Goal: Task Accomplishment & Management: Use online tool/utility

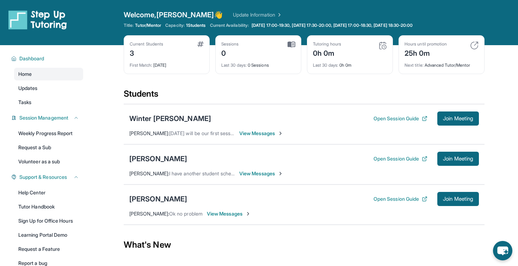
click at [261, 89] on div "Students" at bounding box center [304, 95] width 361 height 15
click at [373, 117] on button "Open Session Guide" at bounding box center [400, 118] width 54 height 7
click at [195, 117] on div "Winter [PERSON_NAME]" at bounding box center [170, 118] width 82 height 10
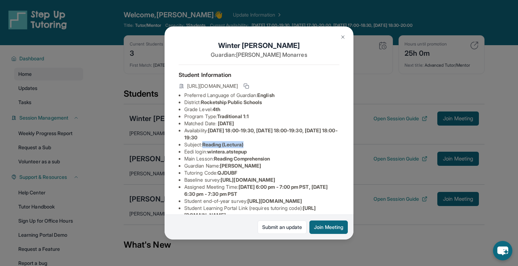
drag, startPoint x: 205, startPoint y: 144, endPoint x: 251, endPoint y: 145, distance: 45.4
click at [251, 145] on li "Subject : Reading (Lectura)" at bounding box center [261, 144] width 155 height 7
drag, startPoint x: 251, startPoint y: 145, endPoint x: 200, endPoint y: 143, distance: 51.1
click at [200, 143] on li "Subject : Reading (Lectura)" at bounding box center [261, 144] width 155 height 7
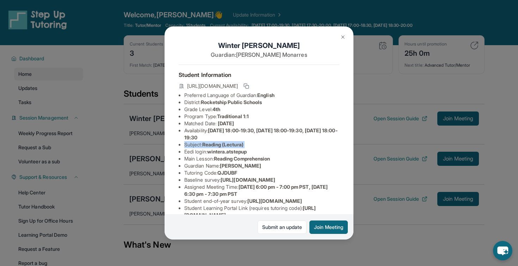
click at [200, 143] on li "Subject : Reading (Lectura)" at bounding box center [261, 144] width 155 height 7
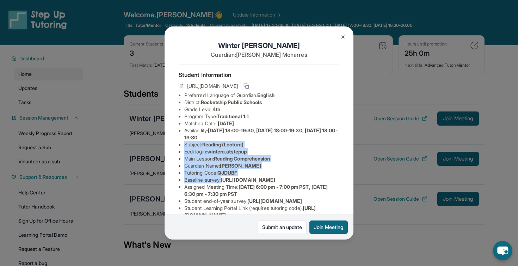
drag, startPoint x: 200, startPoint y: 143, endPoint x: 240, endPoint y: 179, distance: 53.9
click at [240, 179] on ul "Preferred Language of Guardian: English District: Rocketship Public Schools Gra…" at bounding box center [259, 166] width 161 height 148
click at [240, 179] on li "Baseline survey : [URL][DOMAIN_NAME]" at bounding box center [261, 179] width 155 height 7
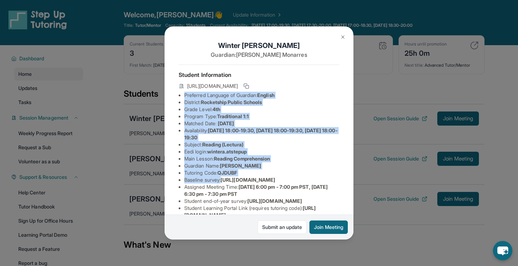
drag, startPoint x: 240, startPoint y: 179, endPoint x: 185, endPoint y: 92, distance: 102.4
click at [185, 92] on ul "Preferred Language of Guardian: English District: Rocketship Public Schools Gra…" at bounding box center [259, 166] width 161 height 148
click at [185, 92] on li "Preferred Language of Guardian: English" at bounding box center [261, 95] width 155 height 7
drag, startPoint x: 185, startPoint y: 92, endPoint x: 242, endPoint y: 182, distance: 106.3
click at [242, 183] on ul "Preferred Language of Guardian: English District: Rocketship Public Schools Gra…" at bounding box center [259, 166] width 161 height 148
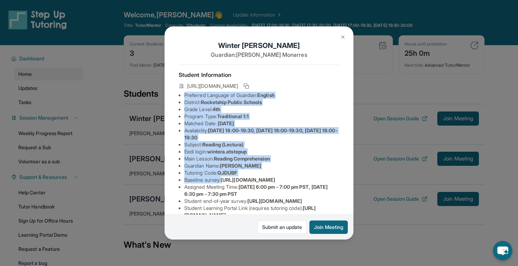
click at [242, 182] on li "Baseline survey : [URL][DOMAIN_NAME]" at bounding box center [261, 179] width 155 height 7
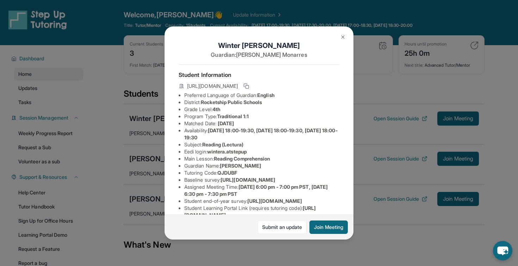
click at [342, 32] on button at bounding box center [343, 37] width 14 height 14
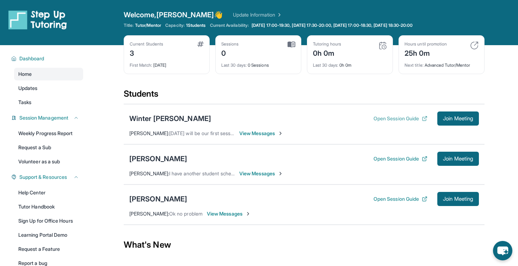
click at [410, 116] on button "Open Session Guide" at bounding box center [400, 118] width 54 height 7
click at [451, 118] on span "Join Meeting" at bounding box center [458, 118] width 30 height 4
click at [204, 25] on span "1 Students" at bounding box center [196, 26] width 20 height 6
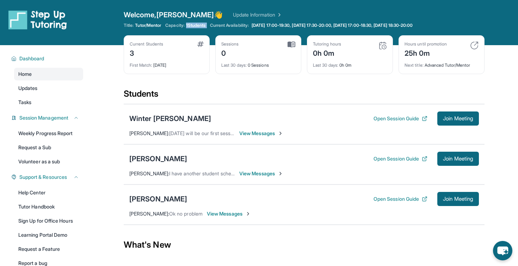
click at [200, 26] on span "1 Students" at bounding box center [196, 26] width 20 height 6
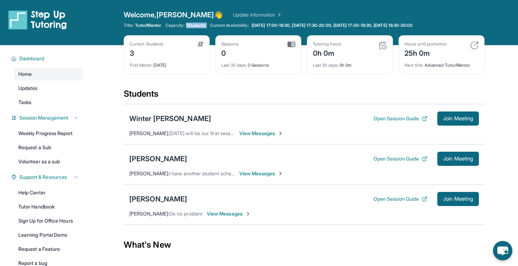
click at [200, 26] on span "1 Students" at bounding box center [196, 26] width 20 height 6
click at [194, 26] on span "1 Students" at bounding box center [196, 26] width 20 height 6
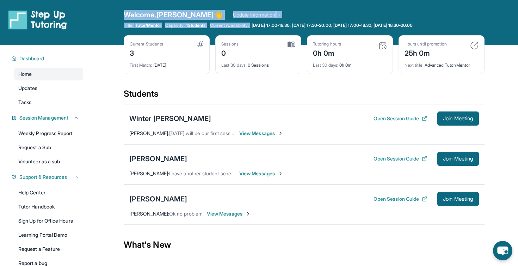
drag, startPoint x: 121, startPoint y: 15, endPoint x: 450, endPoint y: 20, distance: 329.1
click at [450, 20] on div "Open sidebar Welcome, [PERSON_NAME] 👋 Update Information Title: Tutor/Mentor Ca…" at bounding box center [259, 22] width 518 height 45
click at [450, 20] on div "Welcome, [PERSON_NAME] 👋 Update Information Title: Tutor/Mentor Capacity: 1 Stu…" at bounding box center [304, 22] width 361 height 25
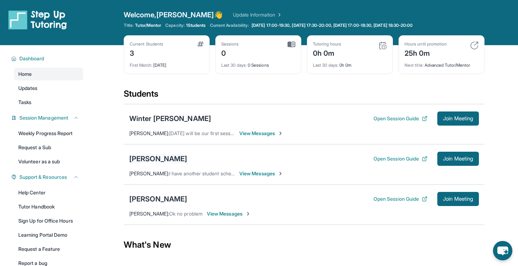
click at [149, 158] on div "[PERSON_NAME]" at bounding box center [158, 159] width 58 height 10
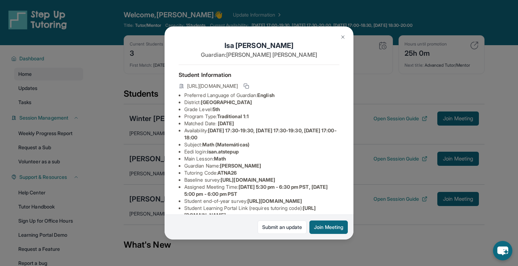
click at [217, 142] on span "Math (Matemáticas)" at bounding box center [225, 144] width 47 height 6
click at [224, 142] on span "Math (Matemáticas)" at bounding box center [225, 144] width 47 height 6
click at [152, 142] on div "[PERSON_NAME] Guardian: [PERSON_NAME] Student Information [URL][DOMAIN_NAME] Pr…" at bounding box center [259, 133] width 518 height 266
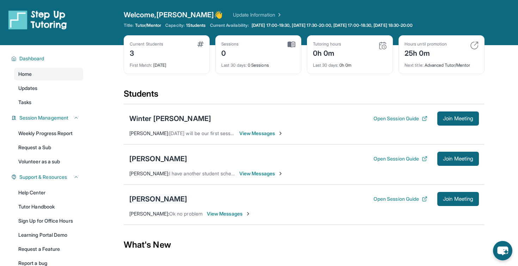
click at [164, 194] on div "[PERSON_NAME]" at bounding box center [158, 199] width 58 height 10
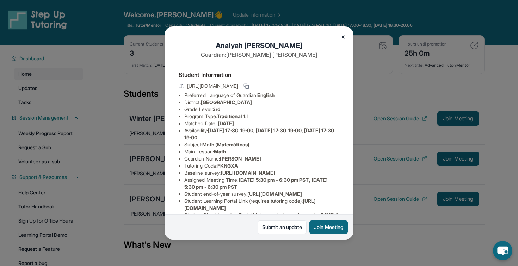
click at [137, 151] on div "[PERSON_NAME] Guardian: [PERSON_NAME] Student Information [URL][DOMAIN_NAME] Pr…" at bounding box center [259, 133] width 518 height 266
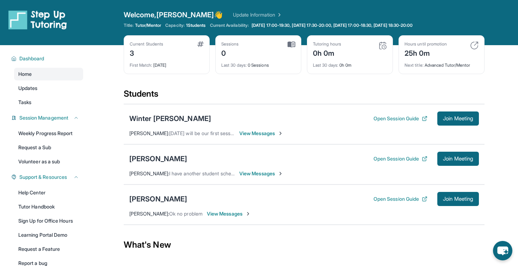
click at [310, 86] on div "Current Students 3 First Match : [DATE] Sessions 0 Last 30 days : 0 Sessions Tu…" at bounding box center [304, 61] width 361 height 53
click at [142, 157] on div "[PERSON_NAME]" at bounding box center [158, 159] width 58 height 10
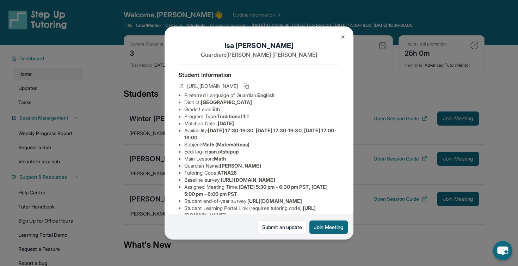
click at [161, 138] on div "[PERSON_NAME] Guardian: [PERSON_NAME] Student Information [URL][DOMAIN_NAME] Pr…" at bounding box center [259, 133] width 518 height 266
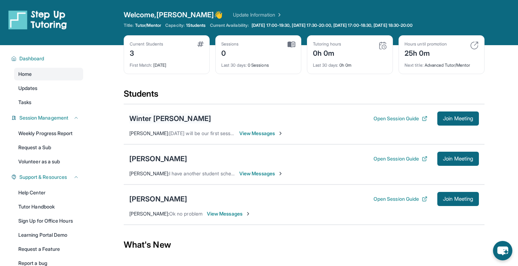
click at [160, 120] on div "Winter [PERSON_NAME]" at bounding box center [170, 118] width 82 height 10
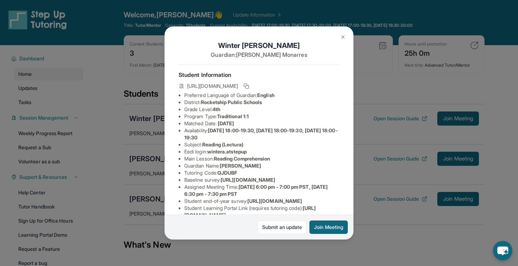
click at [143, 99] on div "[PERSON_NAME] Guardian: [PERSON_NAME] Student Information [URL][DOMAIN_NAME] Pr…" at bounding box center [259, 133] width 518 height 266
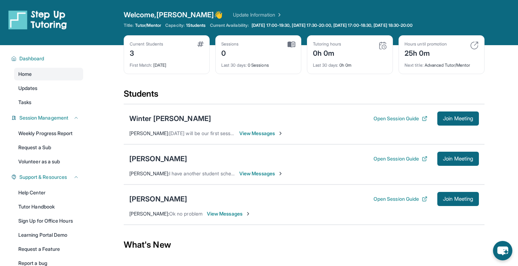
click at [154, 90] on div "Students" at bounding box center [304, 95] width 361 height 15
click at [167, 90] on div "Students" at bounding box center [304, 95] width 361 height 15
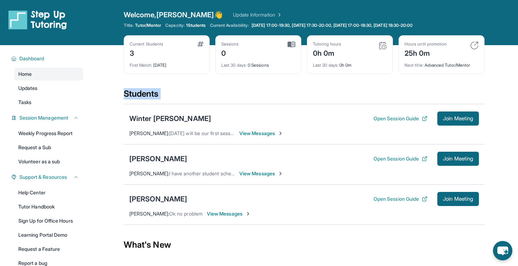
click at [167, 90] on div "Students" at bounding box center [304, 95] width 361 height 15
click at [167, 98] on div "Students" at bounding box center [304, 95] width 361 height 15
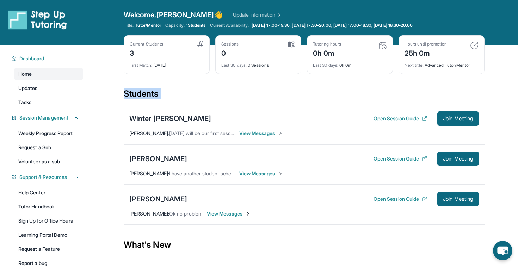
click at [176, 98] on div "Students" at bounding box center [304, 95] width 361 height 15
click at [60, 83] on link "Updates" at bounding box center [48, 88] width 69 height 13
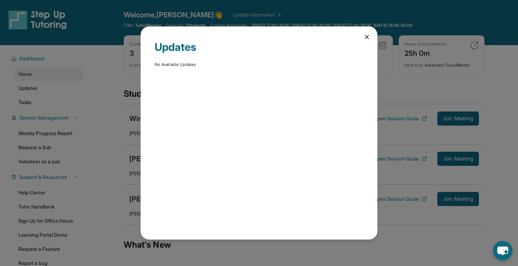
click at [55, 101] on div "Updates No Available Updates" at bounding box center [259, 133] width 518 height 266
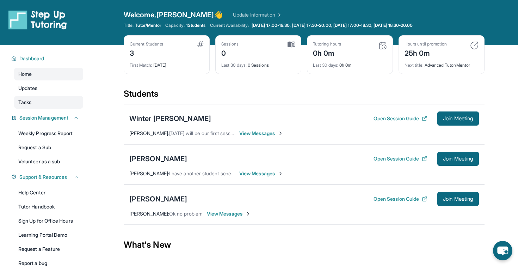
click at [60, 101] on link "Tasks" at bounding box center [48, 102] width 69 height 13
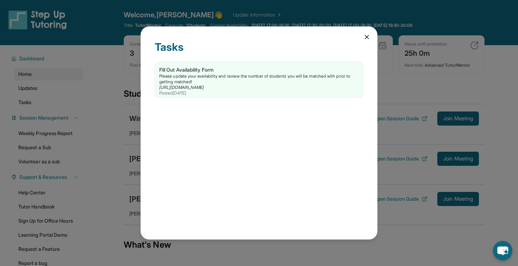
click at [65, 79] on div "Tasks Fill Out Availability Form Please update your availability and review the…" at bounding box center [259, 133] width 518 height 266
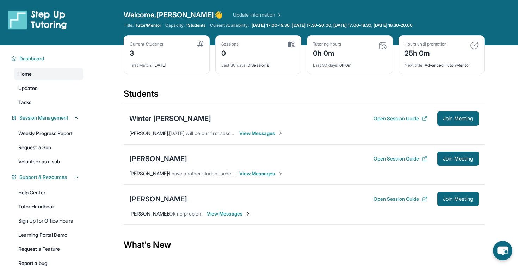
click at [58, 77] on link "Home" at bounding box center [48, 74] width 69 height 13
